Goal: Information Seeking & Learning: Learn about a topic

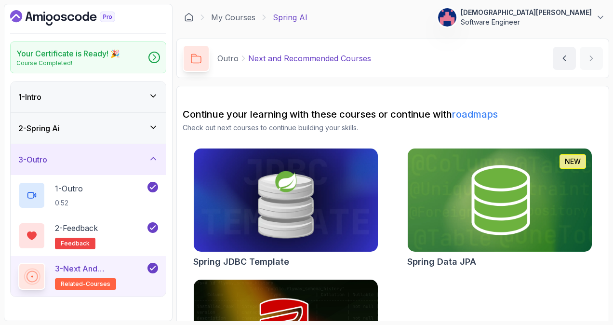
scroll to position [87, 0]
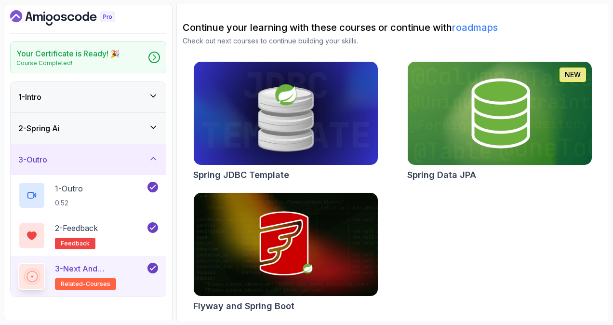
click at [56, 16] on icon "Dashboard" at bounding box center [62, 17] width 105 height 15
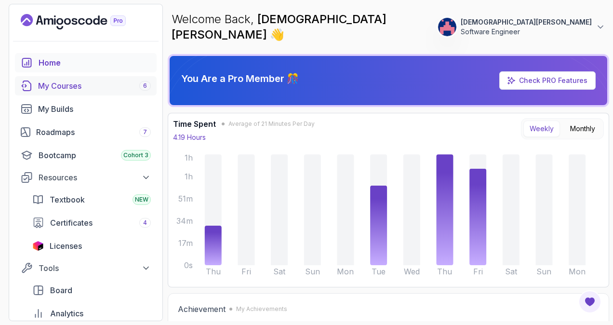
click at [107, 82] on div "My Courses 6" at bounding box center [94, 86] width 113 height 12
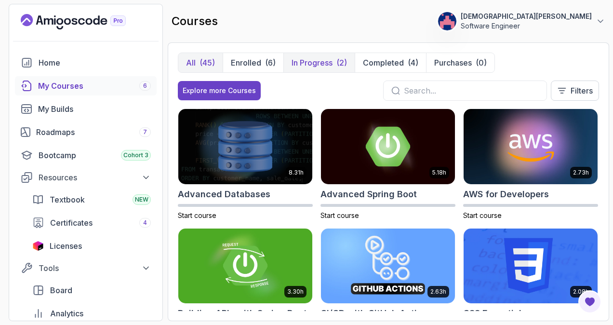
click at [325, 61] on p "In Progress" at bounding box center [312, 63] width 41 height 12
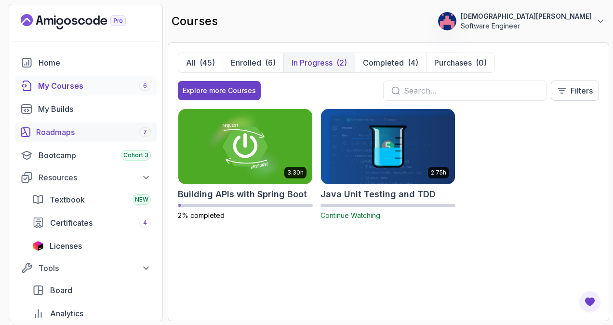
click at [96, 129] on div "Roadmaps 7" at bounding box center [93, 132] width 115 height 12
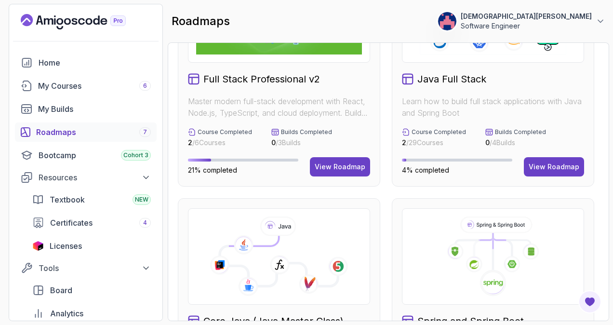
scroll to position [48, 0]
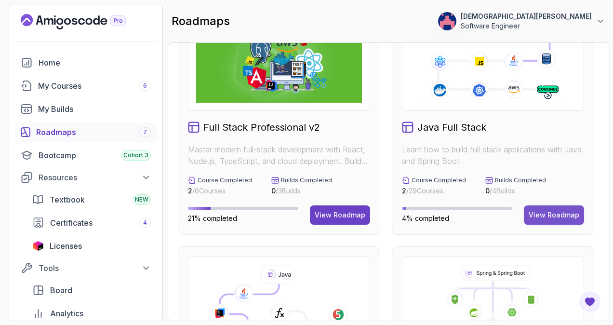
click at [546, 213] on div "View Roadmap" at bounding box center [554, 215] width 51 height 10
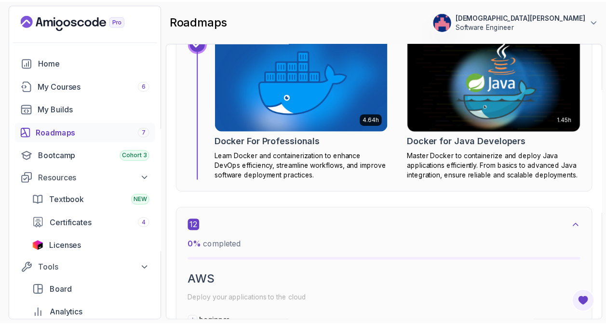
scroll to position [4723, 0]
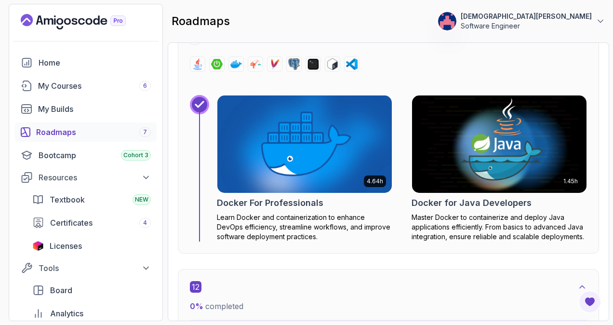
click at [475, 147] on img at bounding box center [499, 144] width 183 height 103
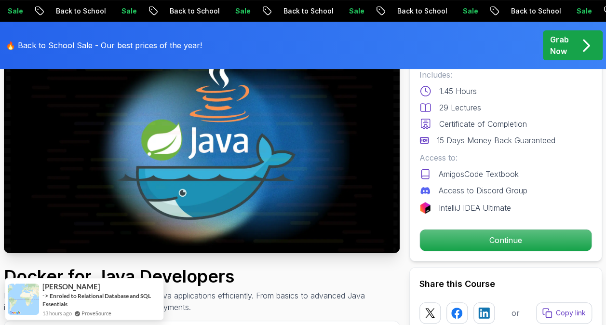
scroll to position [145, 0]
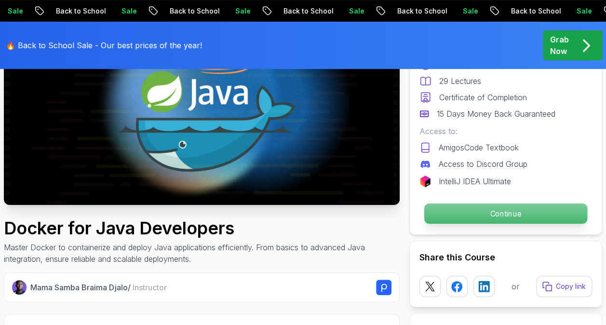
click at [493, 214] on p "Continue" at bounding box center [505, 213] width 163 height 20
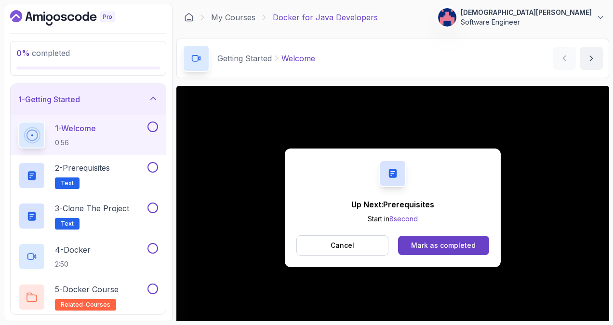
click at [448, 234] on div "Up Next: Prerequisites Start in 8 second Cancel Mark as completed" at bounding box center [393, 207] width 216 height 119
click at [448, 240] on div "Mark as completed" at bounding box center [443, 245] width 65 height 10
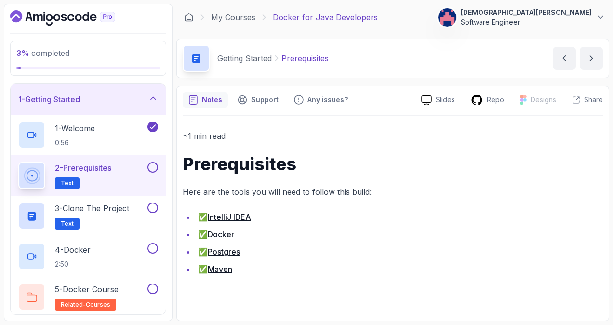
click at [151, 167] on button at bounding box center [152, 167] width 11 height 11
click at [128, 207] on p "3 - Clone the Project" at bounding box center [92, 208] width 74 height 12
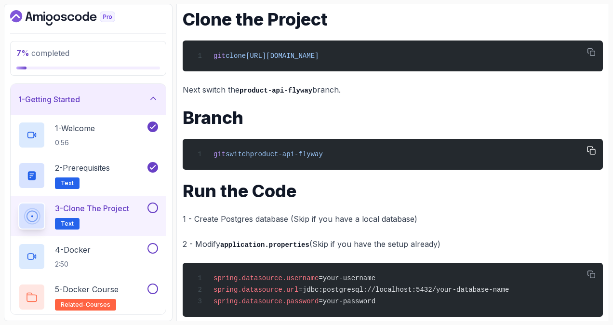
scroll to position [186, 0]
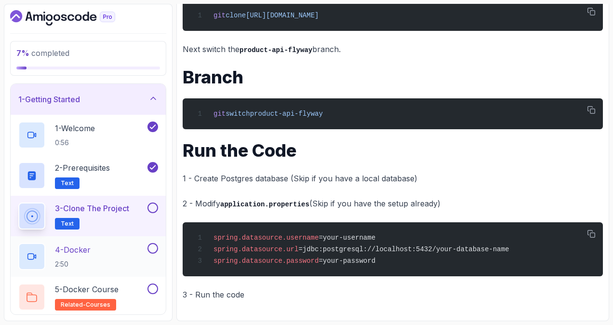
click at [120, 249] on div "4 - Docker 2:50" at bounding box center [81, 256] width 127 height 27
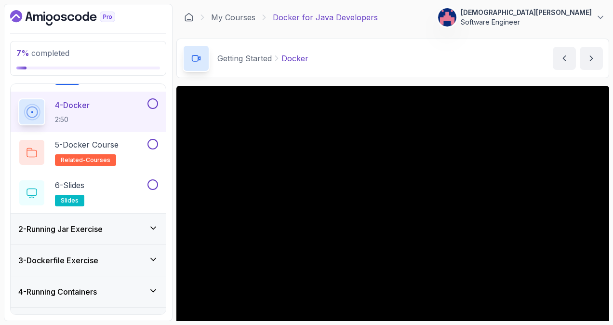
scroll to position [48, 0]
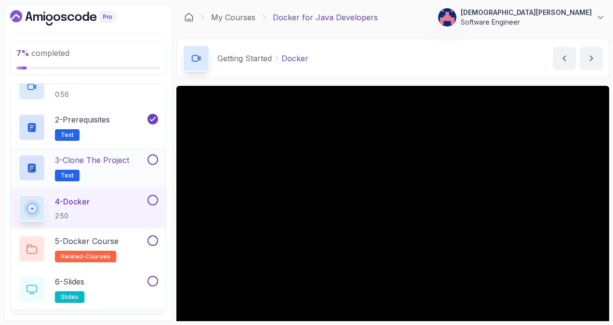
click at [120, 167] on h2 "3 - Clone the Project Text" at bounding box center [92, 167] width 74 height 27
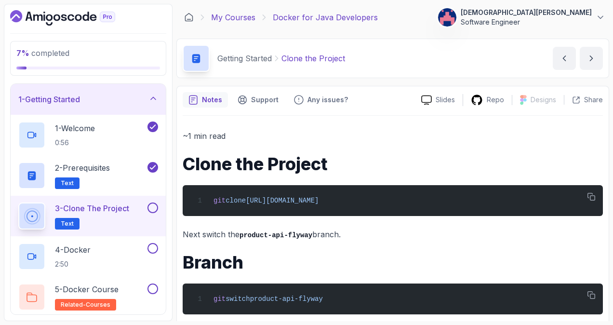
click at [229, 18] on link "My Courses" at bounding box center [233, 18] width 44 height 12
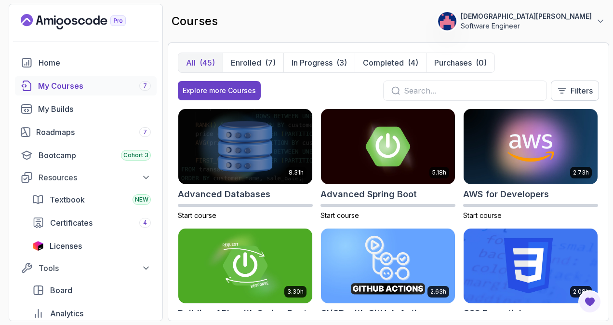
click at [473, 89] on input "text" at bounding box center [471, 91] width 135 height 12
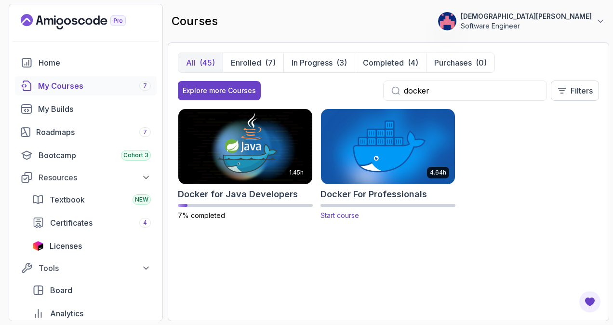
type input "docker"
click at [405, 150] on img at bounding box center [388, 146] width 141 height 79
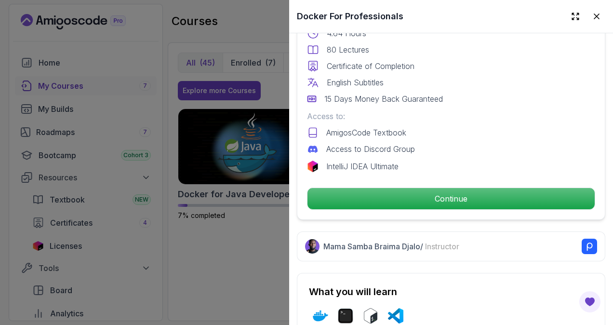
scroll to position [289, 0]
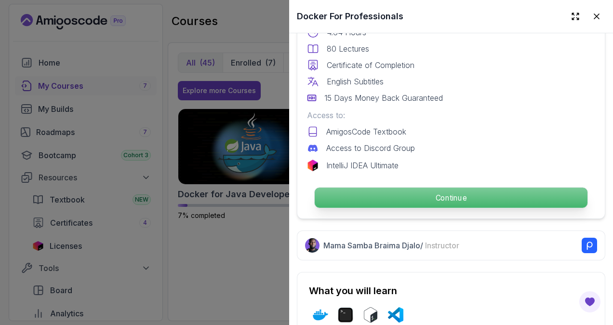
click at [411, 192] on p "Continue" at bounding box center [451, 197] width 273 height 20
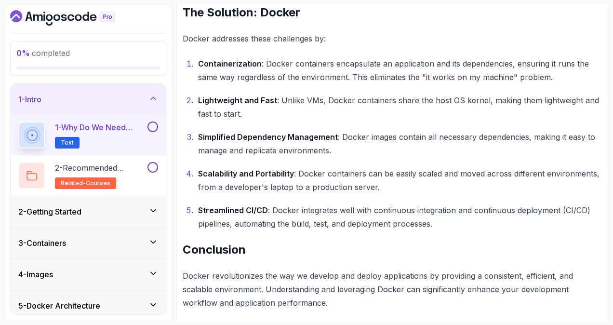
scroll to position [649, 0]
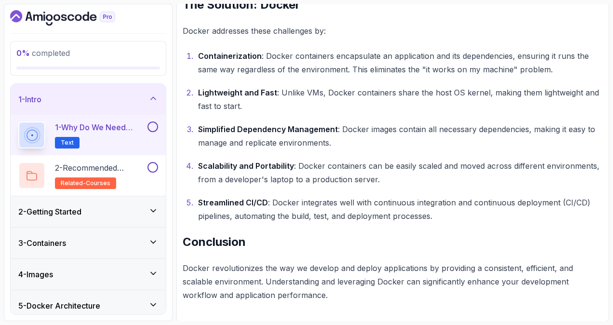
click at [151, 127] on button at bounding box center [152, 126] width 11 height 11
click at [133, 166] on p "2 - Recommended Courses" at bounding box center [100, 168] width 91 height 12
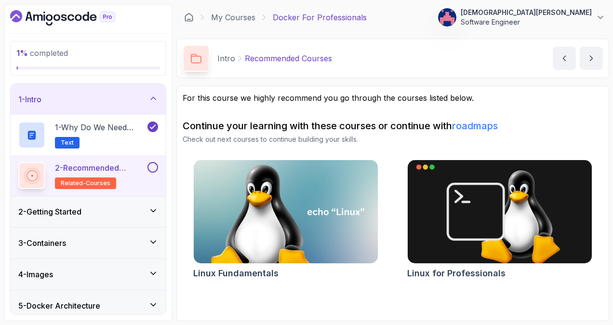
click at [155, 164] on button at bounding box center [152, 167] width 11 height 11
click at [133, 208] on div "2 - Getting Started" at bounding box center [88, 212] width 140 height 12
